Goal: Complete application form: Complete application form

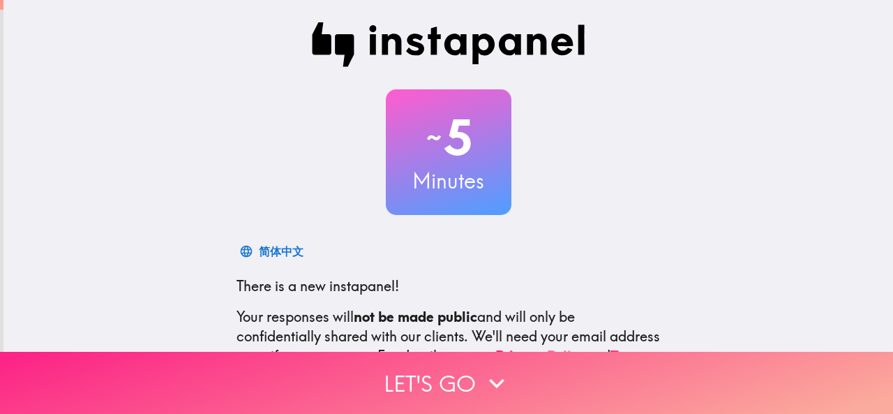
click at [481, 371] on icon "button" at bounding box center [496, 383] width 31 height 31
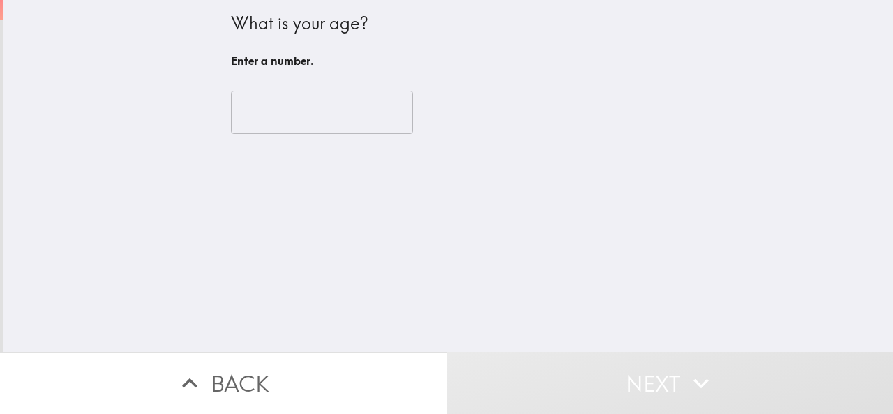
click at [350, 110] on input "number" at bounding box center [322, 112] width 182 height 43
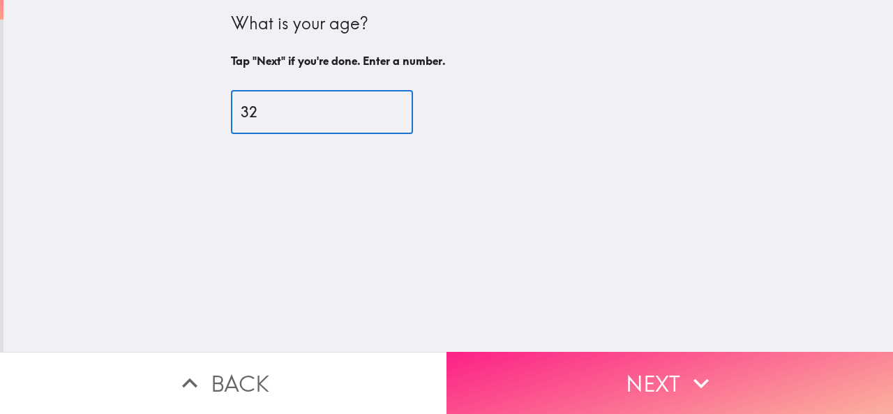
type input "32"
click at [634, 375] on button "Next" at bounding box center [669, 383] width 446 height 62
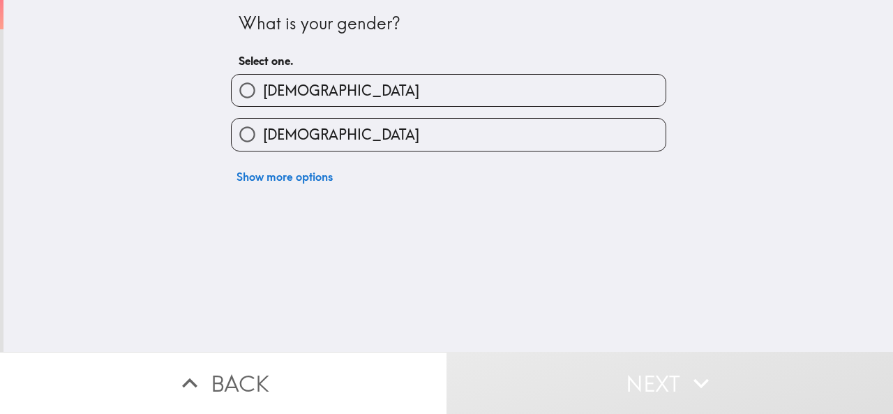
click at [232, 95] on input "[DEMOGRAPHIC_DATA]" at bounding box center [247, 90] width 31 height 31
radio input "true"
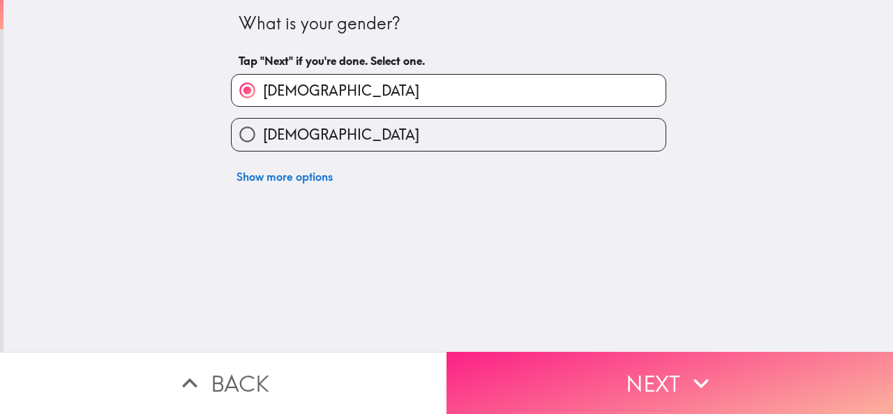
click at [543, 372] on button "Next" at bounding box center [669, 383] width 446 height 62
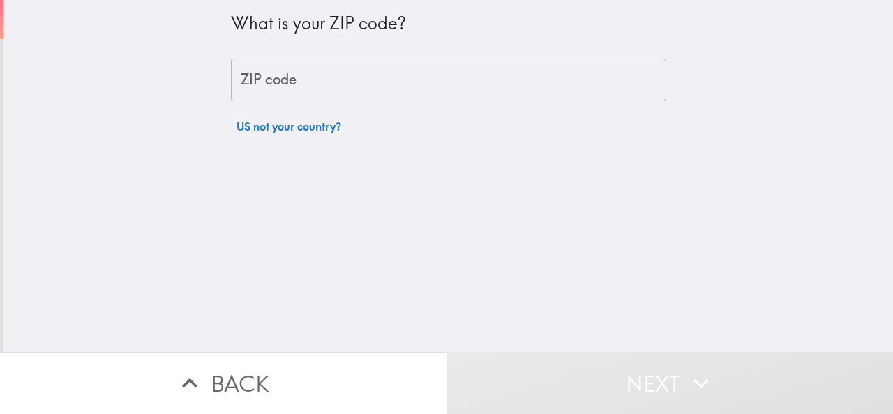
click at [311, 86] on input "ZIP code" at bounding box center [448, 80] width 435 height 43
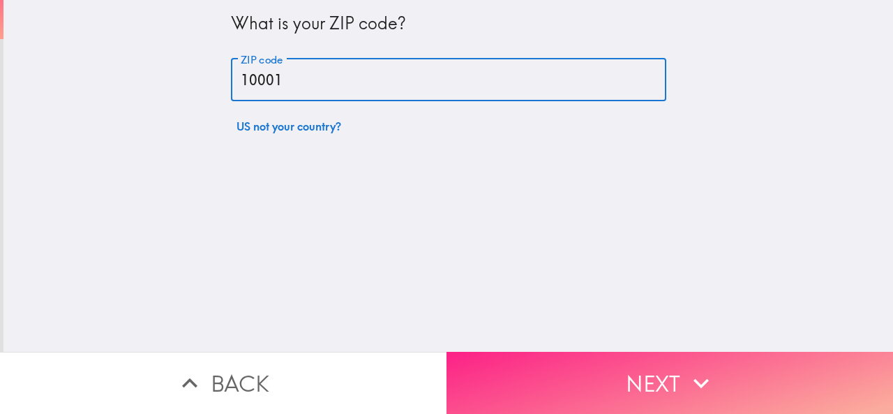
type input "10001"
click at [661, 376] on button "Next" at bounding box center [669, 383] width 446 height 62
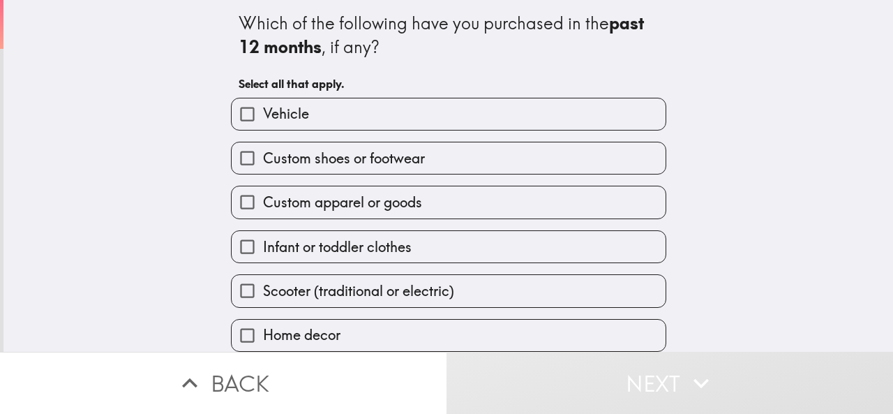
click at [244, 116] on input "Vehicle" at bounding box center [247, 113] width 31 height 31
checkbox input "true"
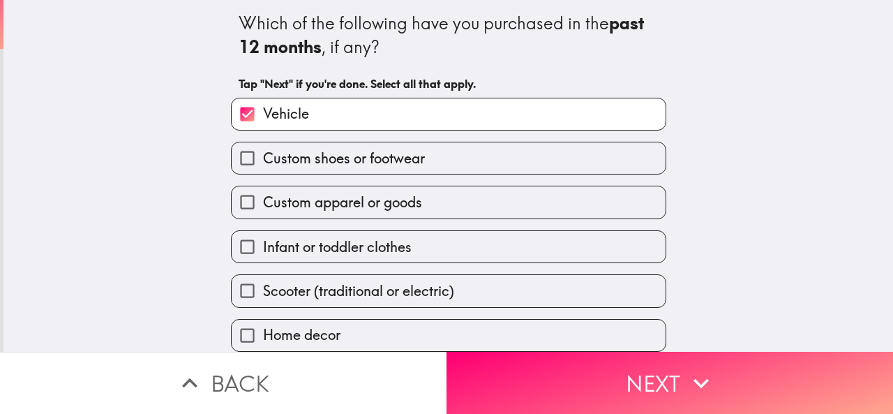
click at [232, 206] on input "Custom apparel or goods" at bounding box center [247, 201] width 31 height 31
checkbox input "true"
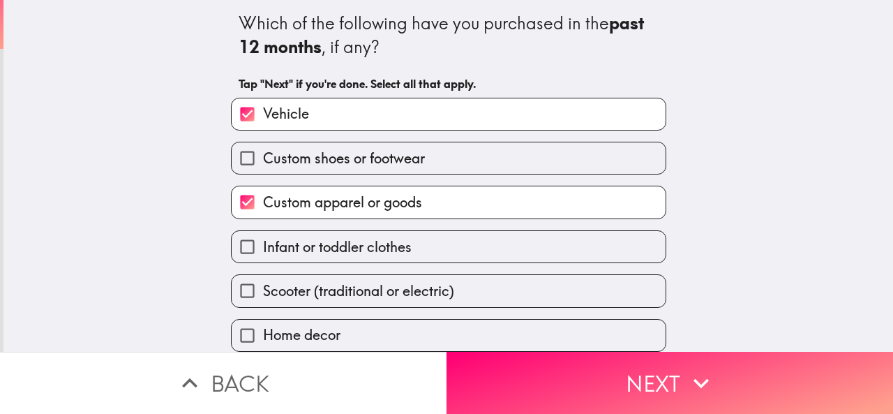
click at [234, 335] on input "Home decor" at bounding box center [247, 334] width 31 height 31
checkbox input "true"
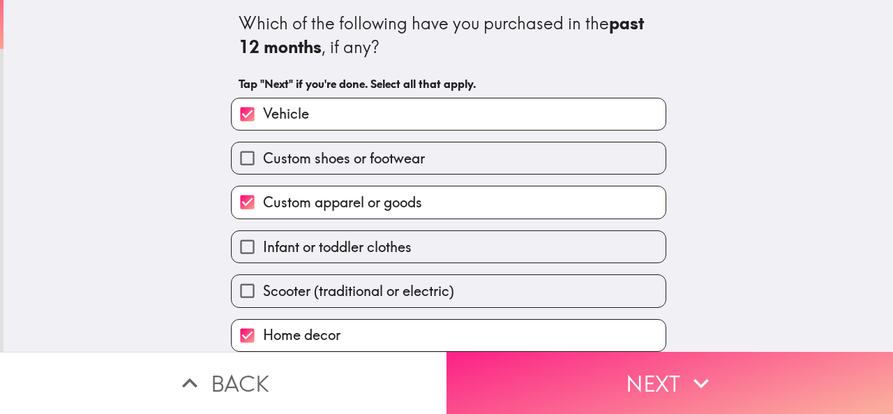
click at [635, 368] on button "Next" at bounding box center [669, 383] width 446 height 62
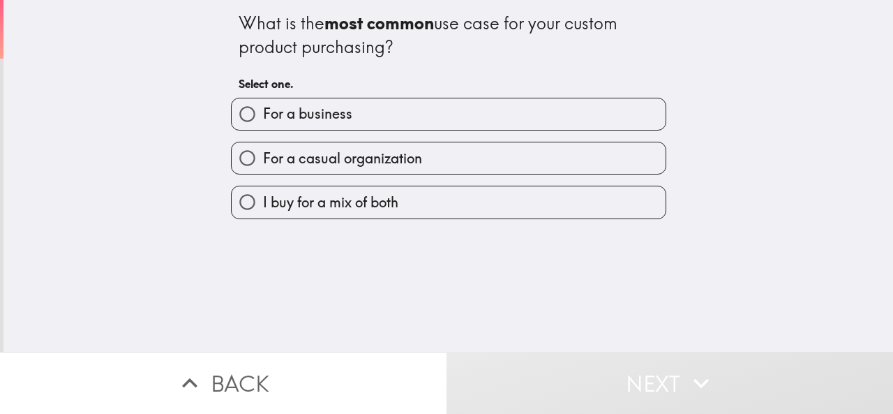
click at [232, 208] on input "I buy for a mix of both" at bounding box center [247, 201] width 31 height 31
radio input "true"
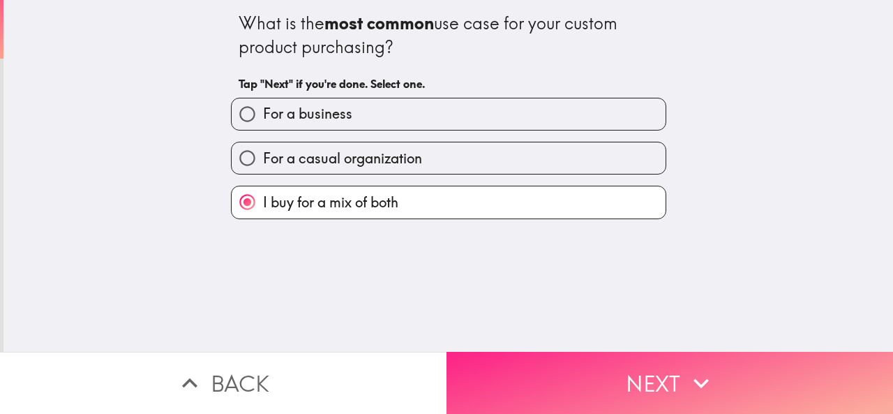
click at [729, 368] on button "Next" at bounding box center [669, 383] width 446 height 62
